Goal: Obtain resource: Download file/media

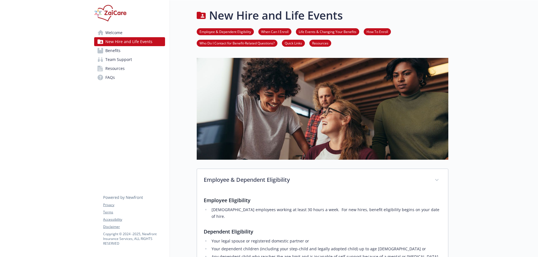
scroll to position [553, 0]
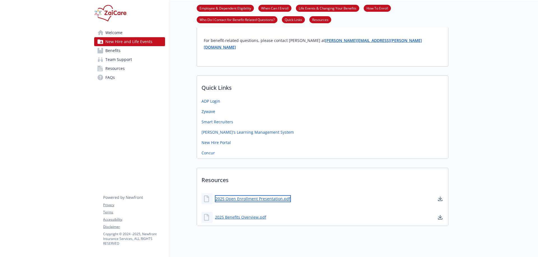
click at [258, 195] on link "2025 Open Enrollment Presentation.pdf" at bounding box center [253, 198] width 76 height 7
